Goal: Check status: Check status

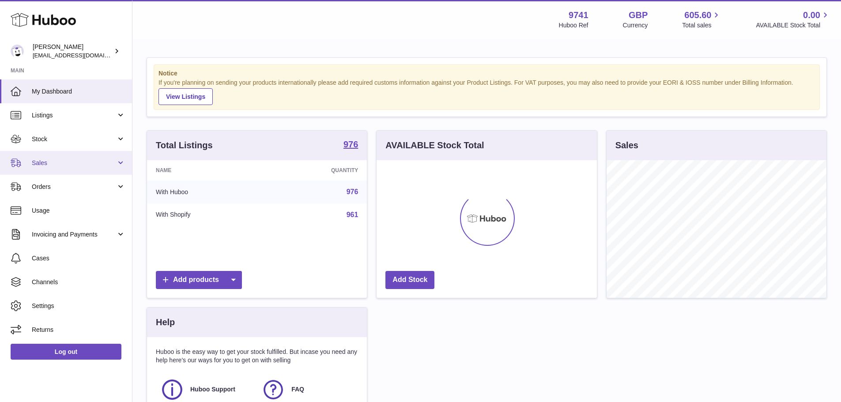
scroll to position [138, 220]
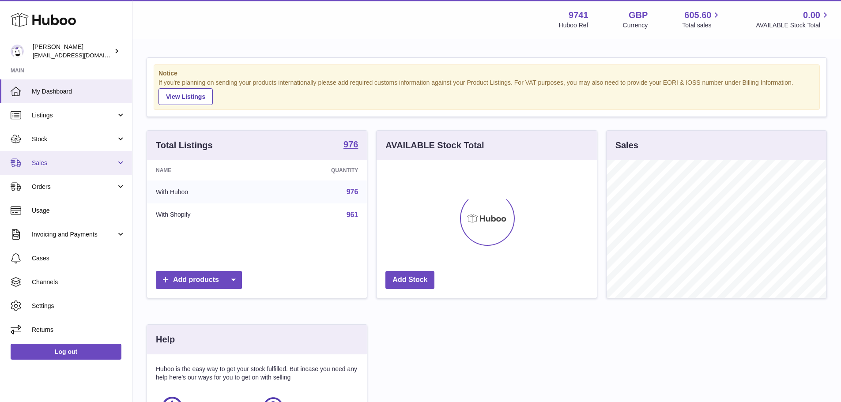
click at [41, 170] on link "Sales" at bounding box center [66, 163] width 132 height 24
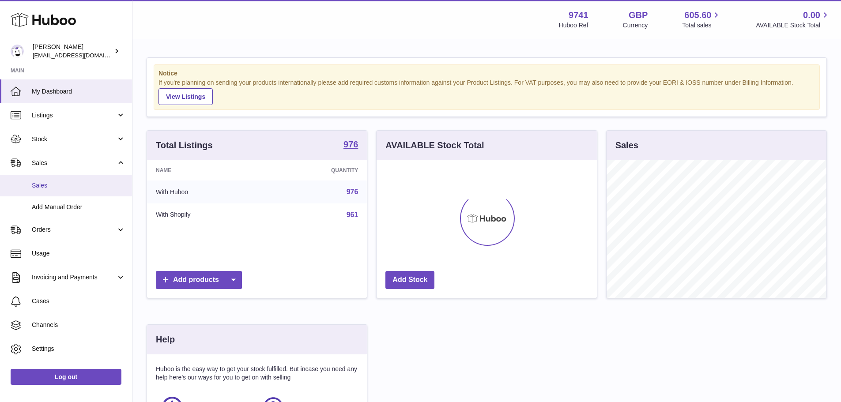
click at [50, 187] on span "Sales" at bounding box center [79, 185] width 94 height 8
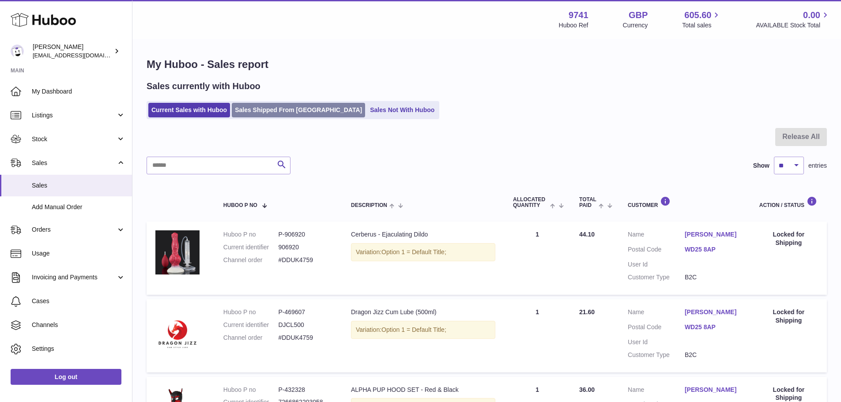
click at [287, 105] on link "Sales Shipped From [GEOGRAPHIC_DATA]" at bounding box center [298, 110] width 133 height 15
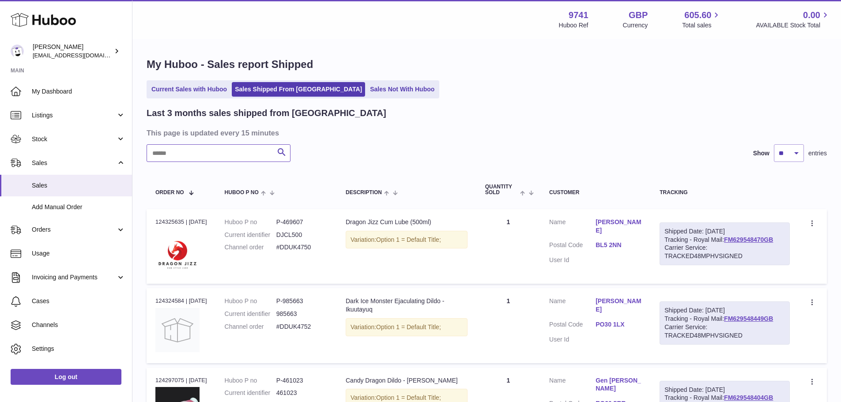
paste input "******"
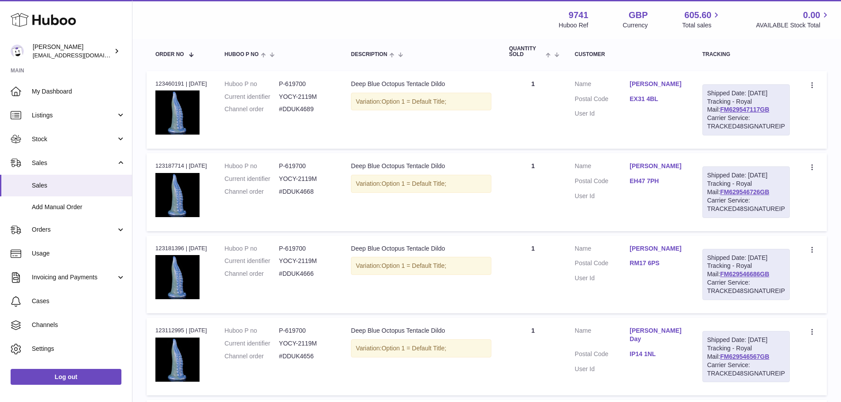
scroll to position [177, 0]
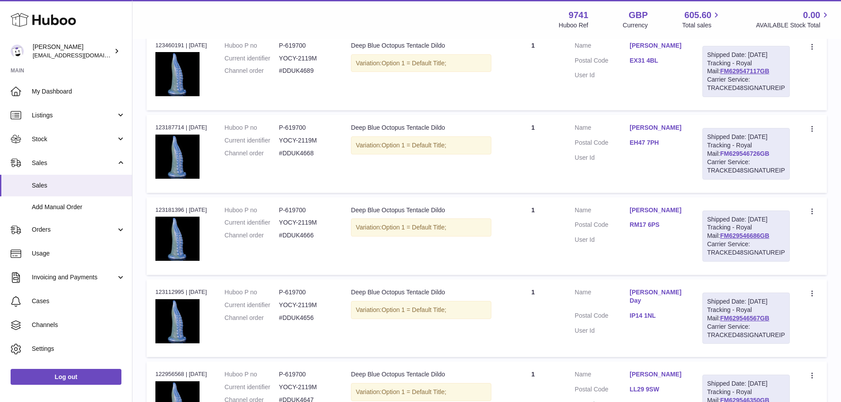
type input "******"
click at [755, 157] on link "FM629546726GB" at bounding box center [744, 153] width 49 height 7
drag, startPoint x: 635, startPoint y: 156, endPoint x: 664, endPoint y: 157, distance: 28.7
click at [664, 149] on dd "EH47 7PH" at bounding box center [656, 144] width 55 height 11
copy link "EH47 7PH"
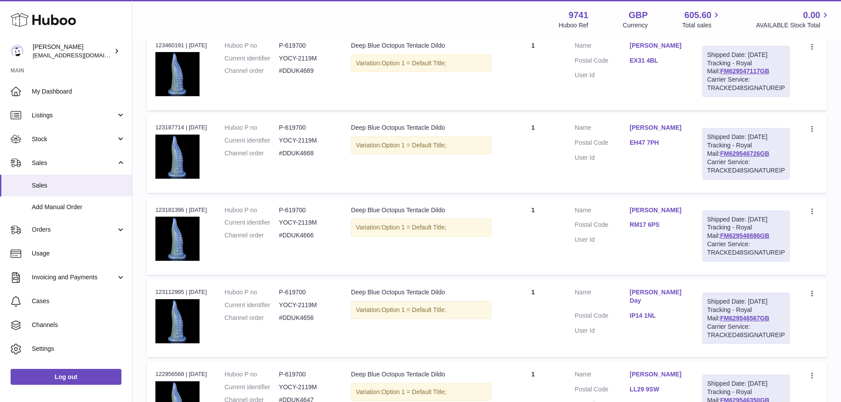
click at [168, 132] on div "Order no 123187714 | 20th Aug" at bounding box center [181, 128] width 52 height 8
copy div "123187714"
